Goal: Task Accomplishment & Management: Manage account settings

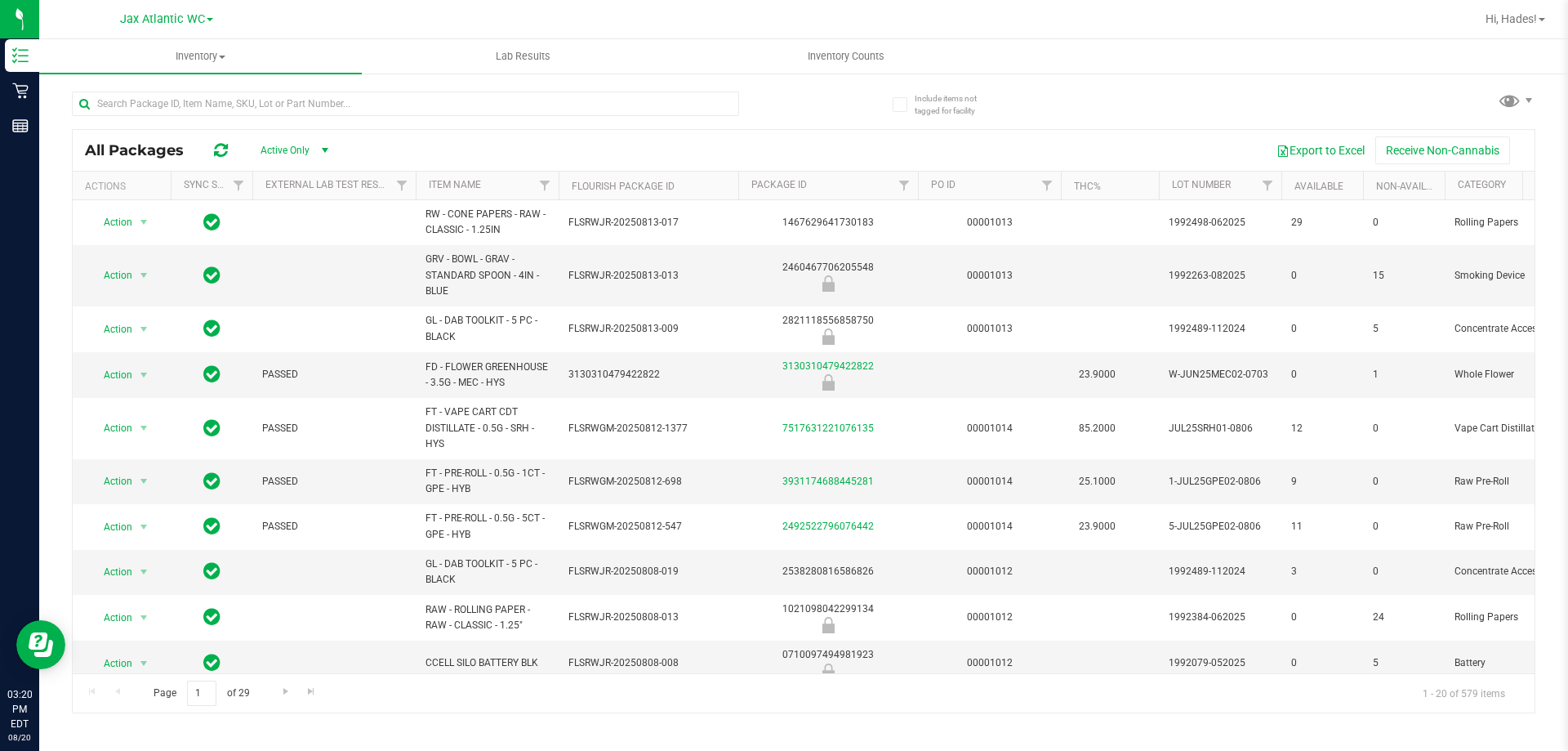
scroll to position [474, 0]
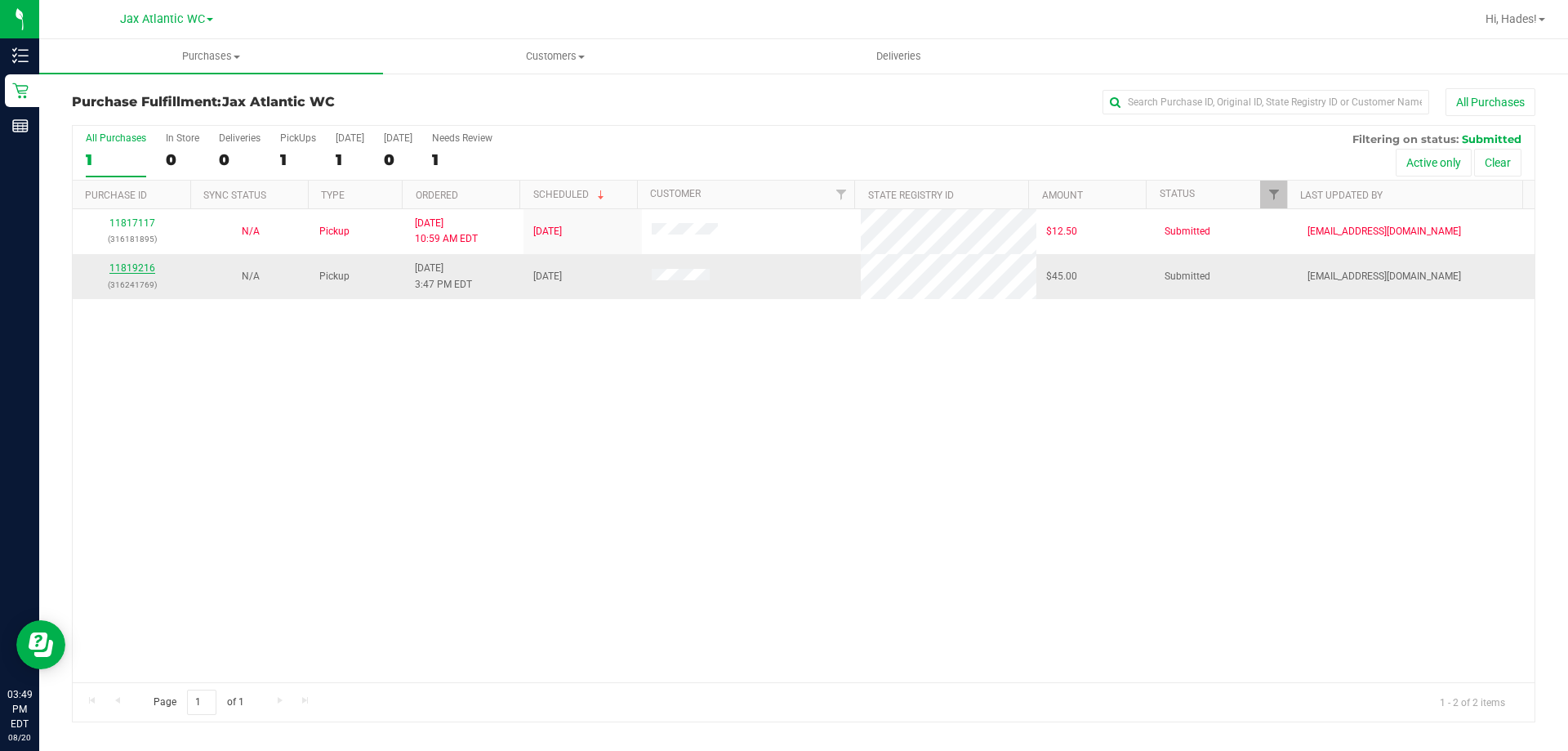
click at [139, 266] on link "11819216" at bounding box center [132, 268] width 46 height 11
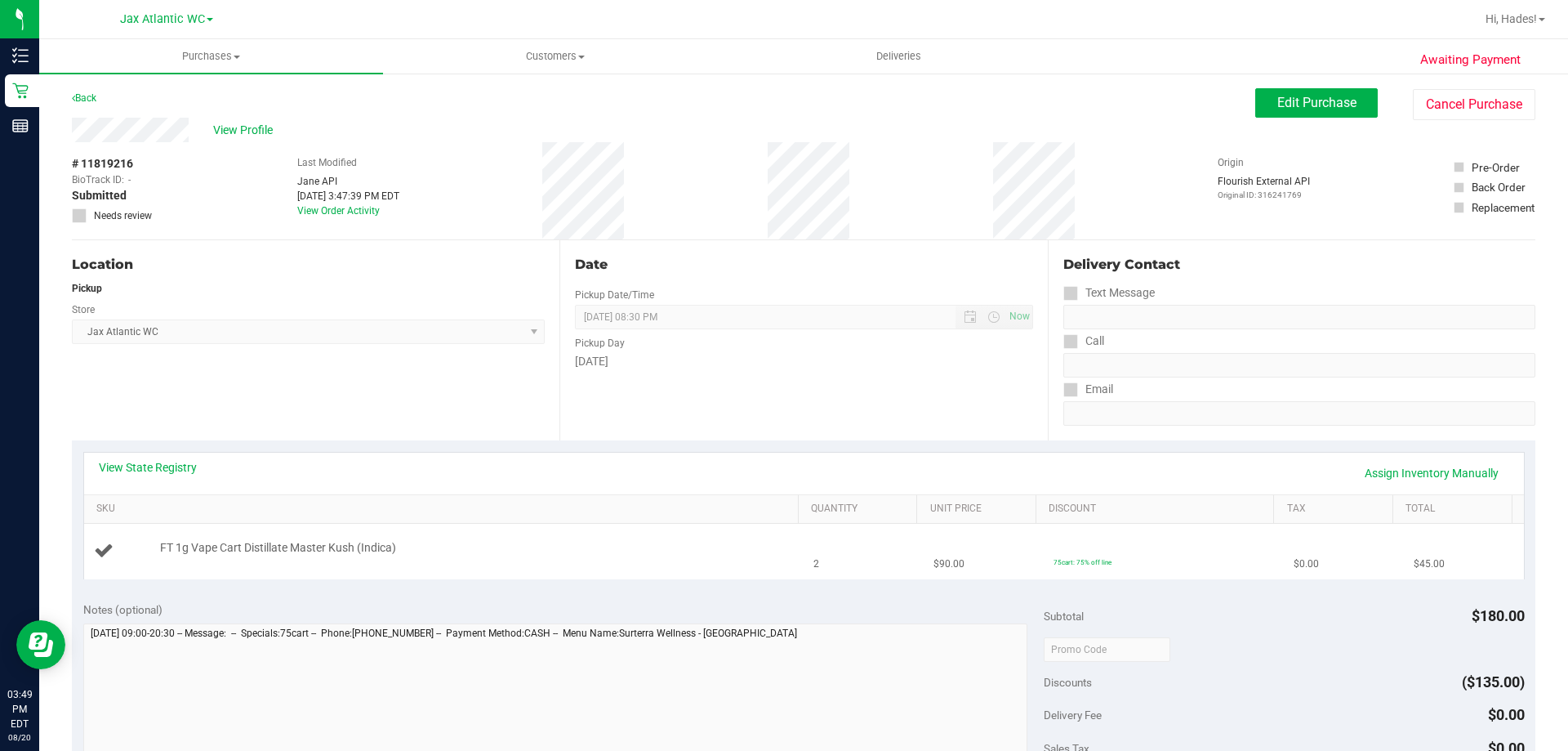
click at [637, 557] on div at bounding box center [475, 557] width 631 height 1
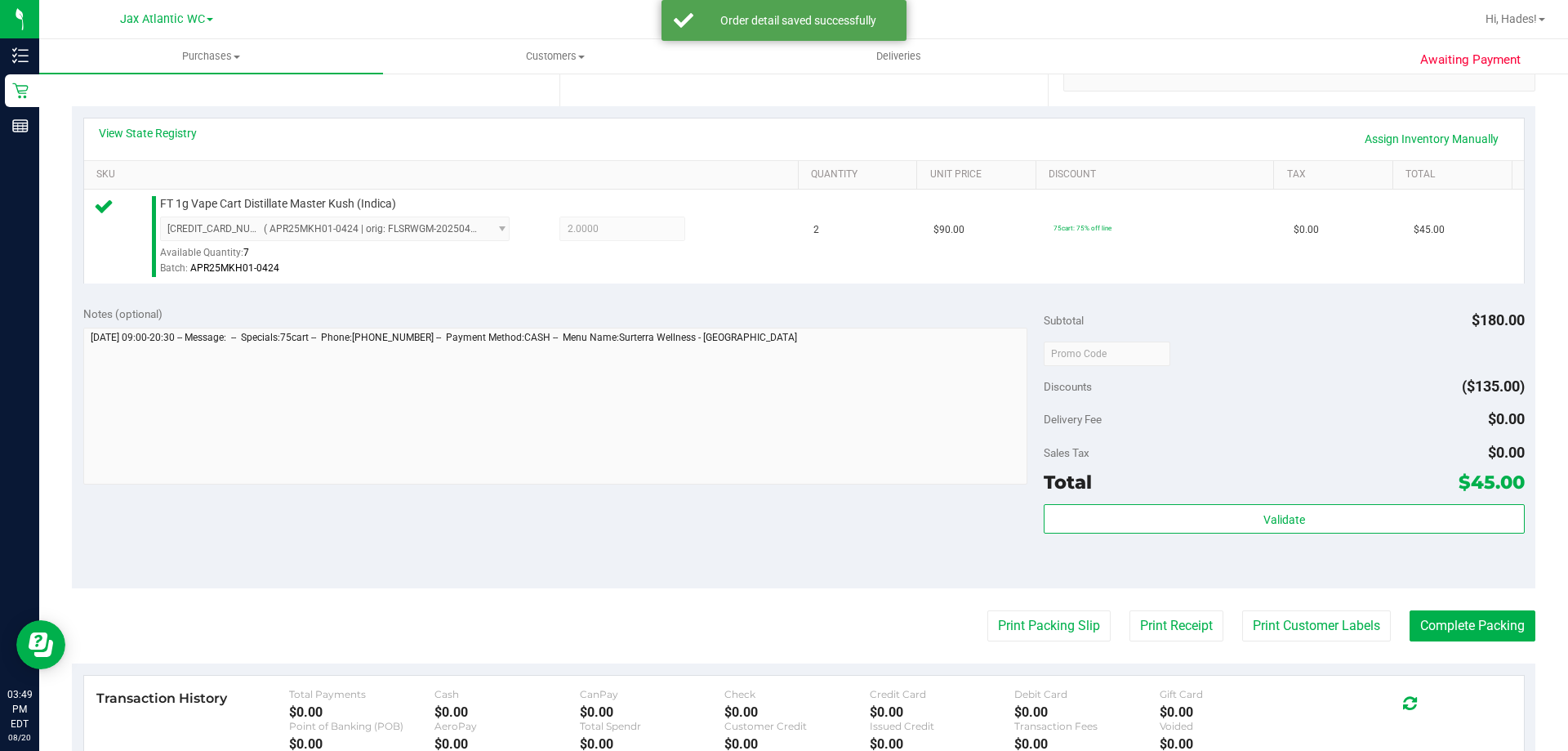
scroll to position [408, 0]
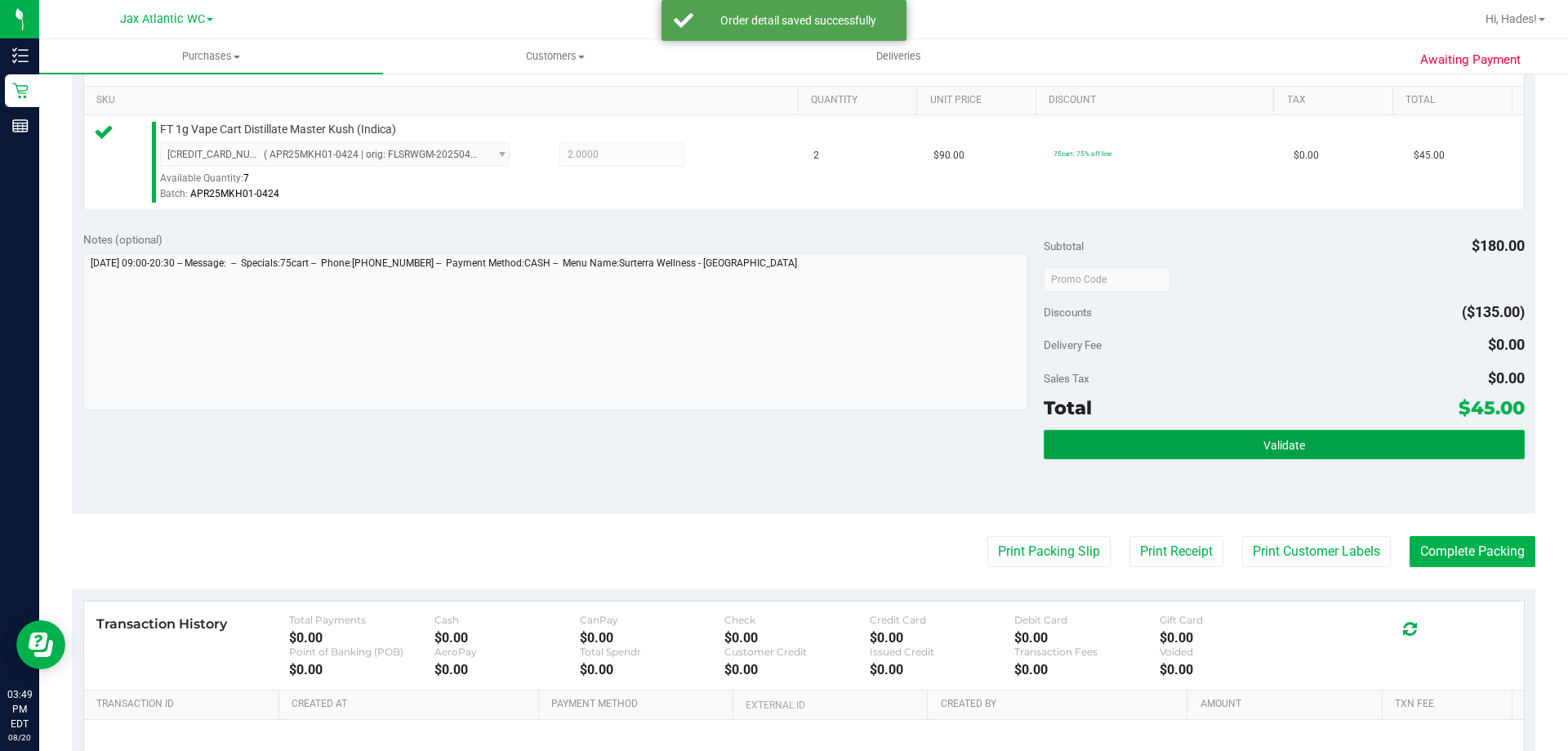
click at [1094, 437] on button "Validate" at bounding box center [1284, 445] width 480 height 30
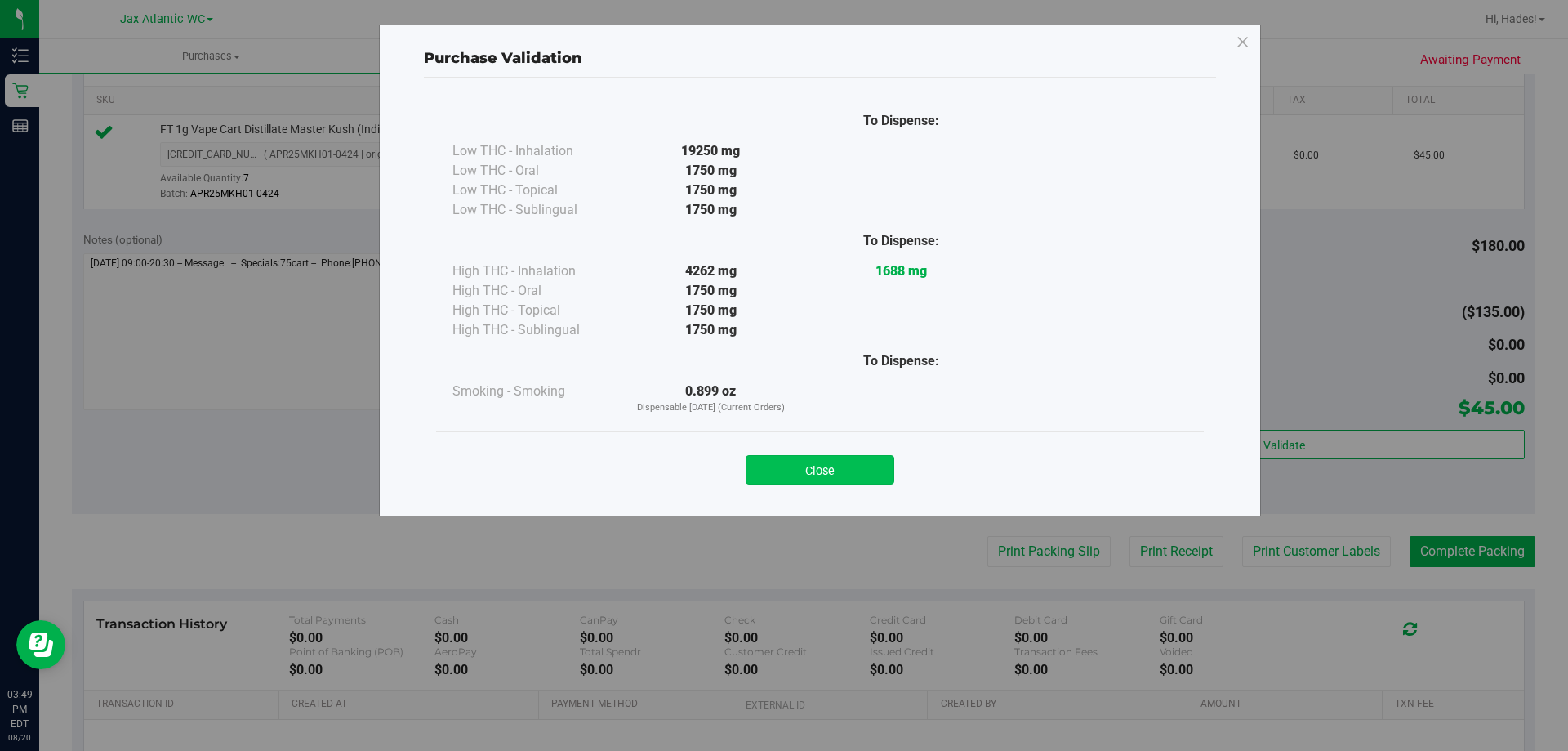
click at [834, 476] on button "Close" at bounding box center [820, 469] width 148 height 30
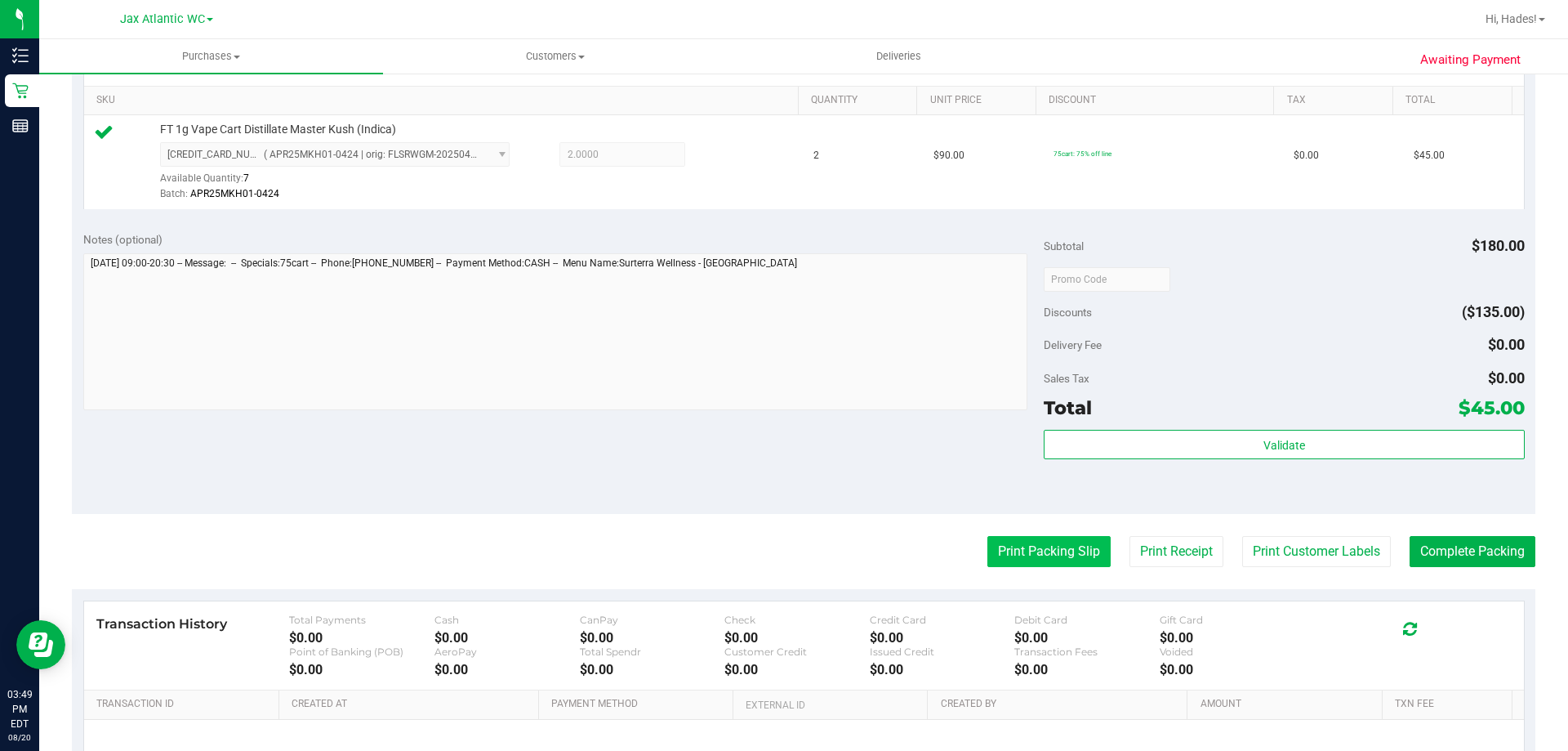
click at [1014, 563] on button "Print Packing Slip" at bounding box center [1049, 551] width 124 height 31
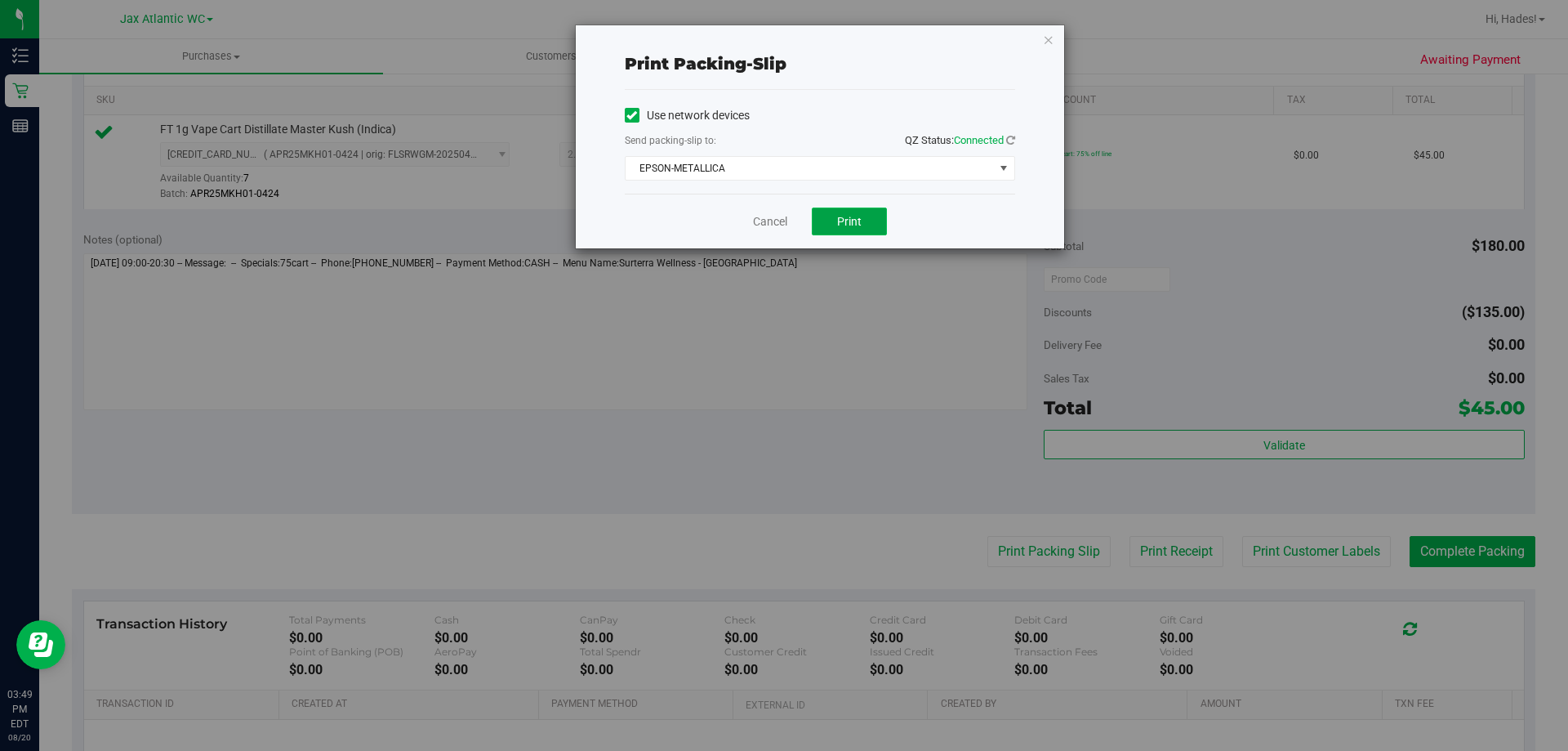
click at [836, 217] on button "Print" at bounding box center [849, 221] width 75 height 28
click at [768, 228] on link "Cancel" at bounding box center [771, 222] width 34 height 17
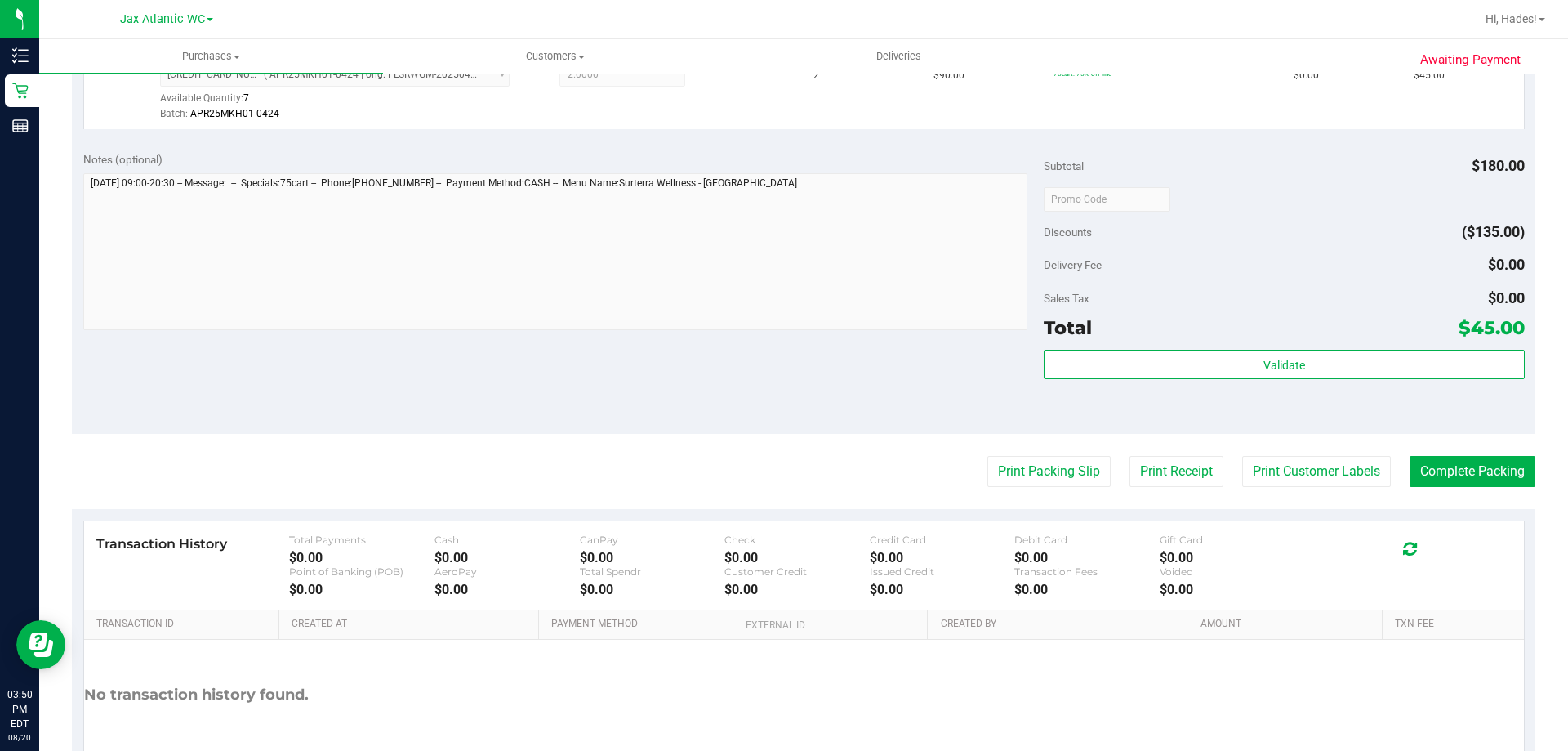
scroll to position [490, 0]
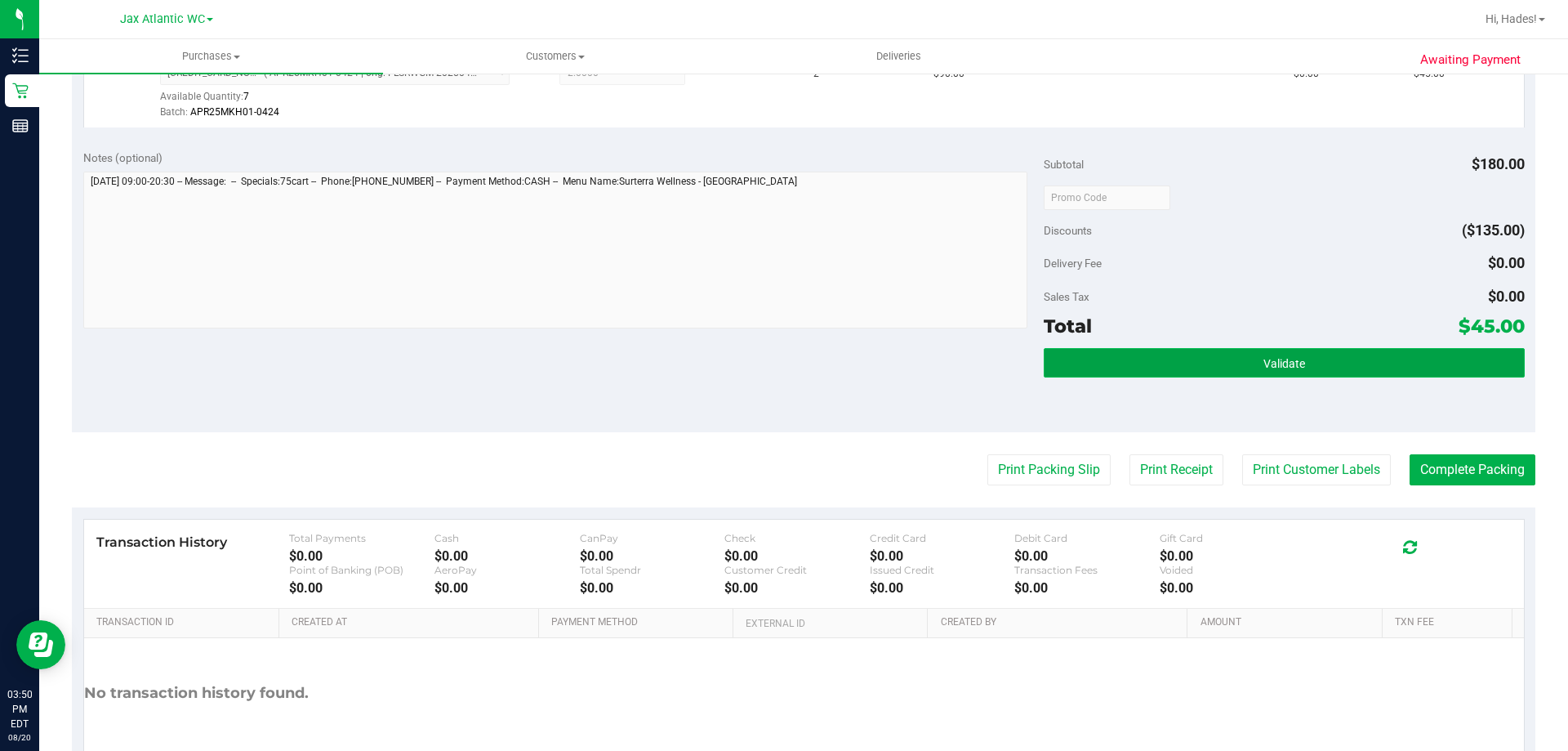
click at [1337, 372] on button "Validate" at bounding box center [1284, 363] width 480 height 30
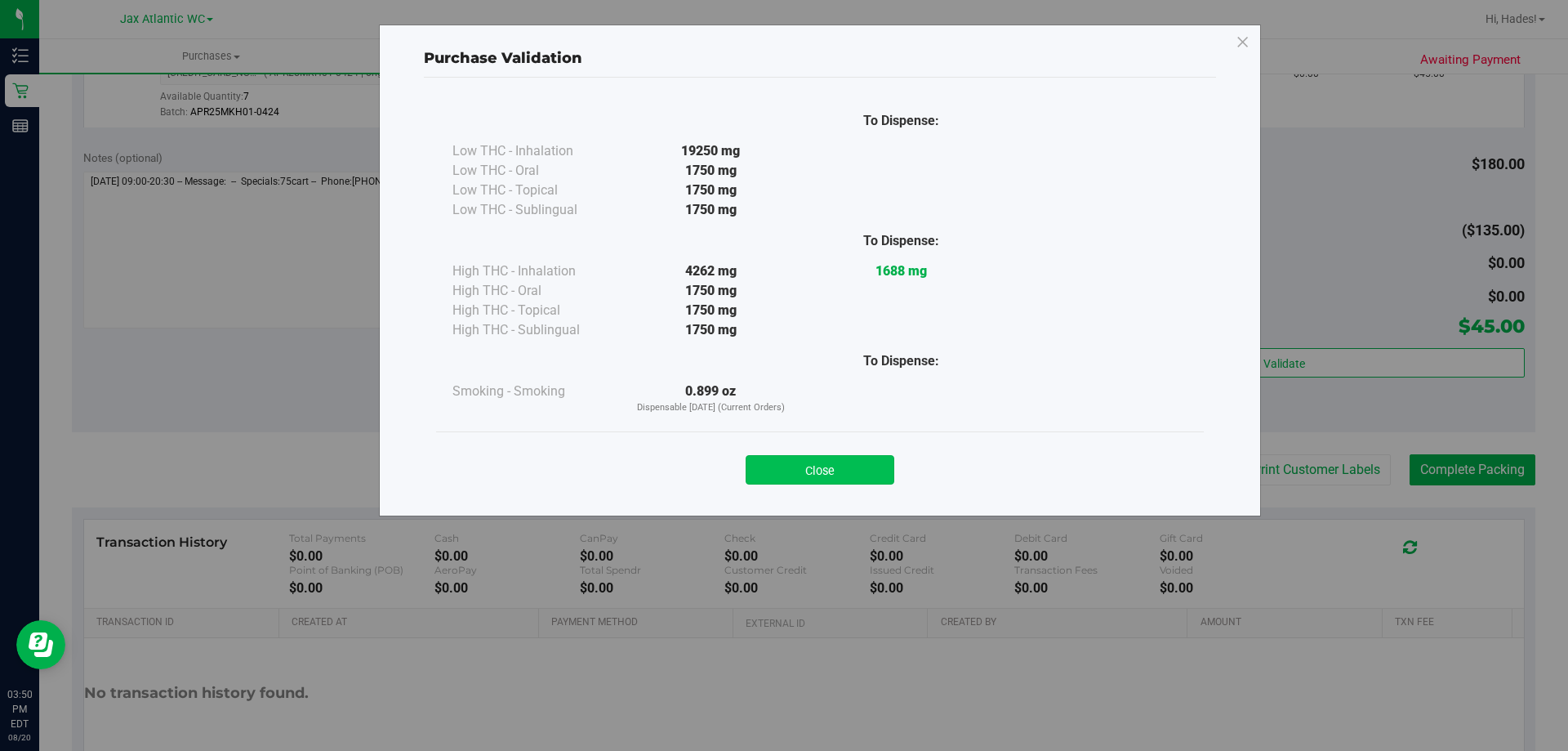
click at [841, 463] on button "Close" at bounding box center [820, 469] width 148 height 30
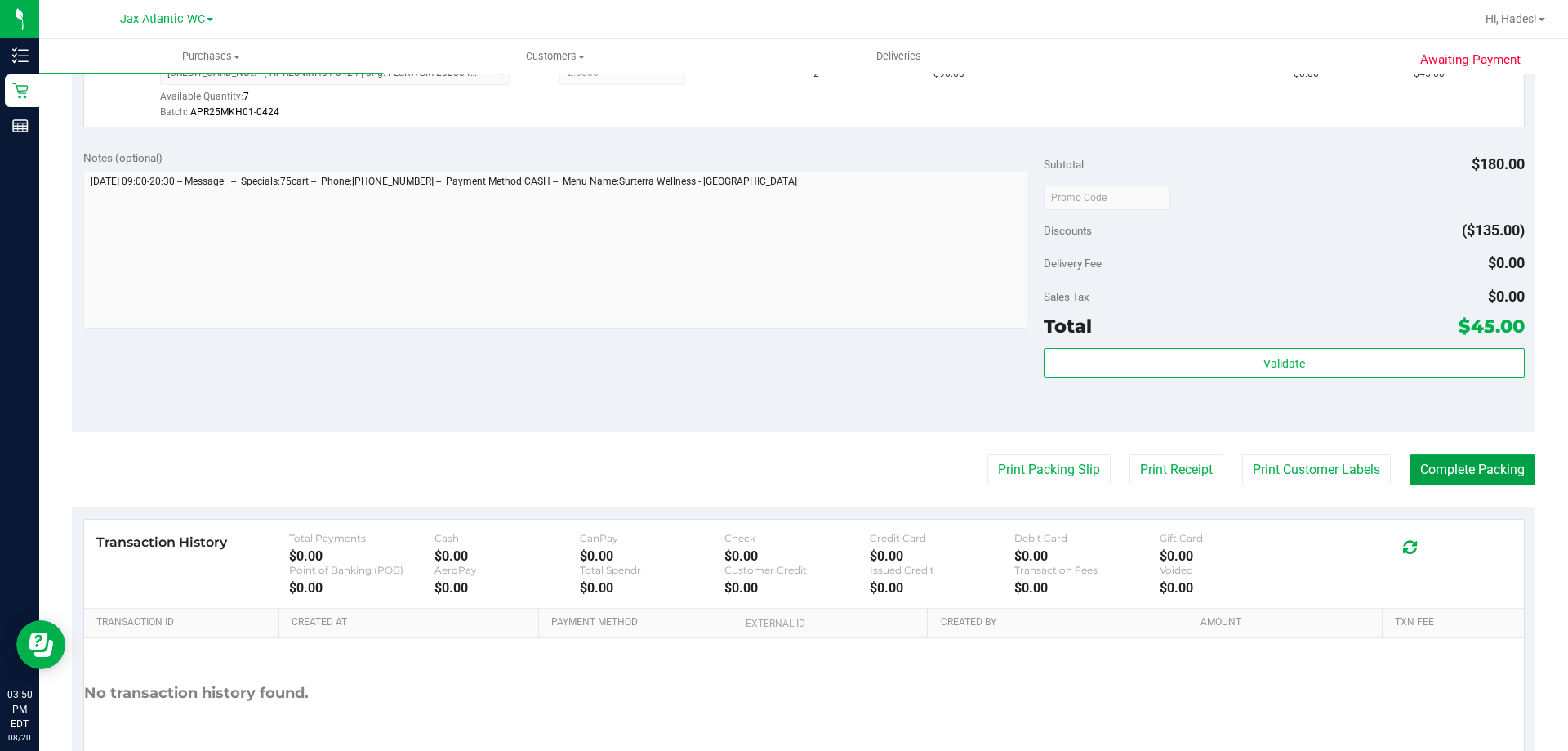
click at [1421, 460] on button "Complete Packing" at bounding box center [1473, 469] width 126 height 31
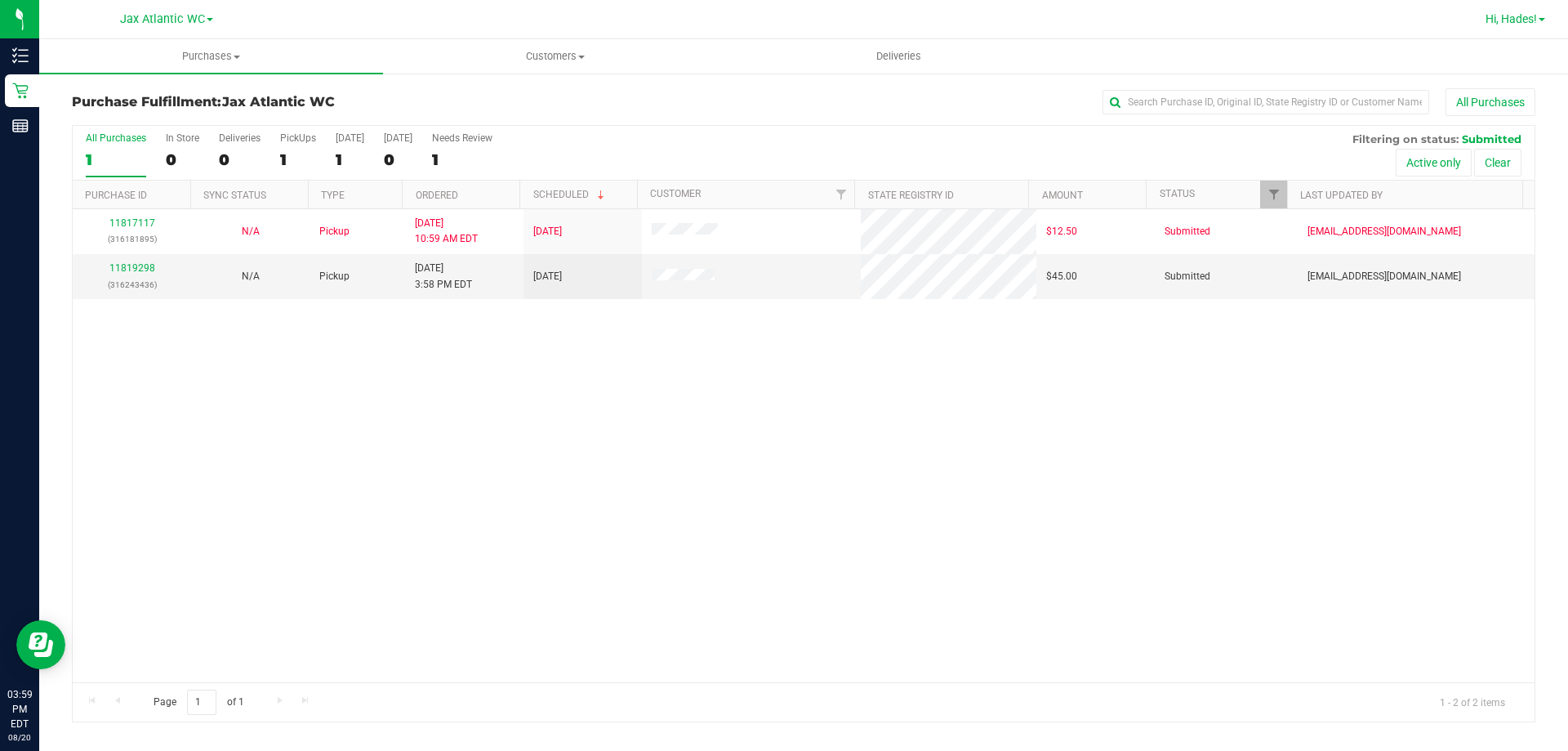
click at [1528, 25] on span "Hi, Hades!" at bounding box center [1512, 19] width 51 height 13
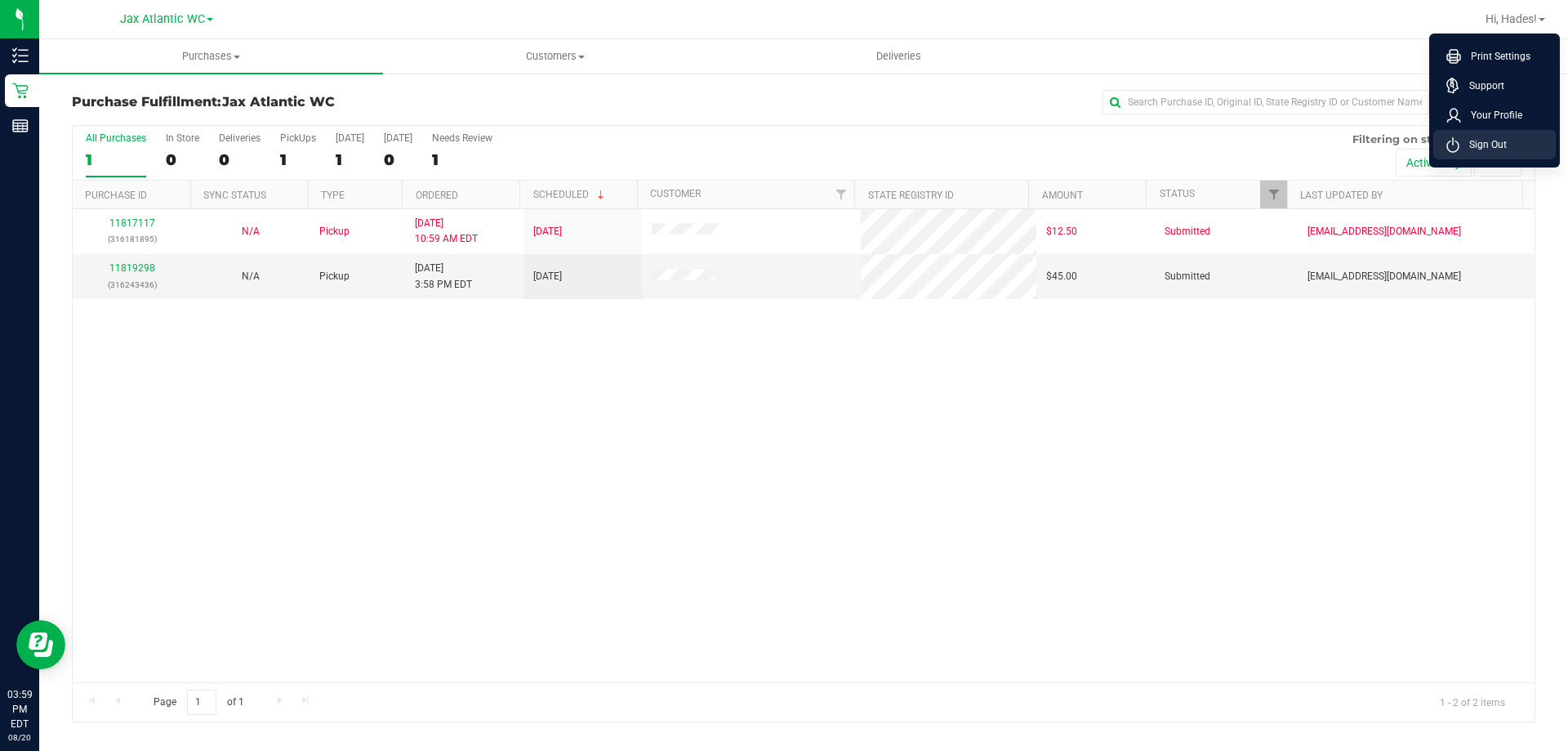
click at [1482, 136] on li "Sign Out" at bounding box center [1495, 145] width 123 height 30
